Goal: Navigation & Orientation: Go to known website

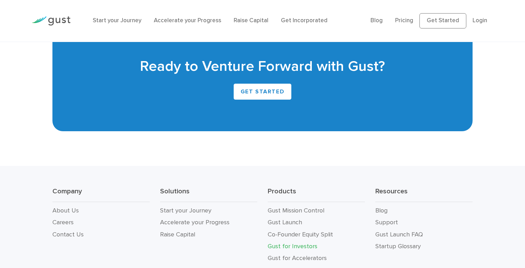
scroll to position [1773, 0]
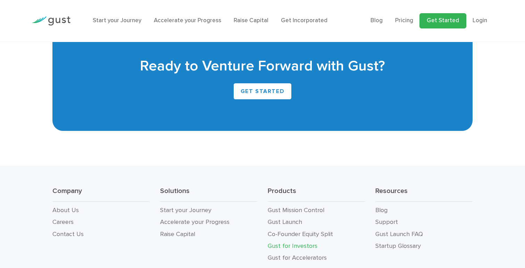
click at [443, 20] on link "Get Started" at bounding box center [443, 20] width 47 height 15
click at [65, 18] on img at bounding box center [51, 20] width 39 height 9
